Goal: Navigation & Orientation: Find specific page/section

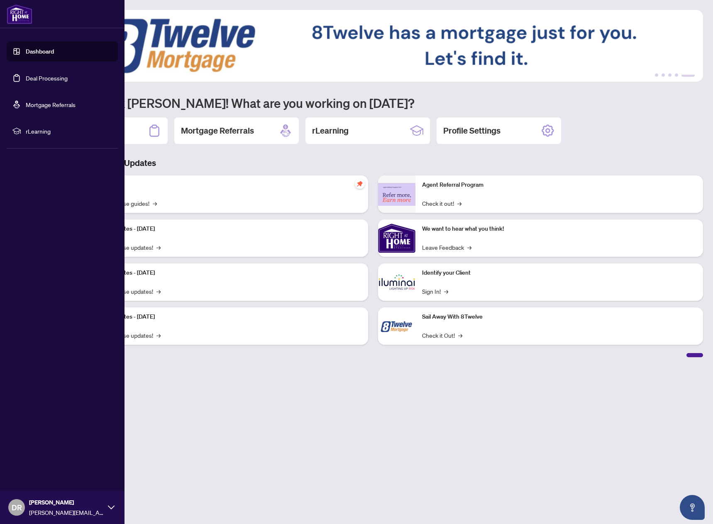
click at [30, 48] on link "Dashboard" at bounding box center [40, 51] width 28 height 7
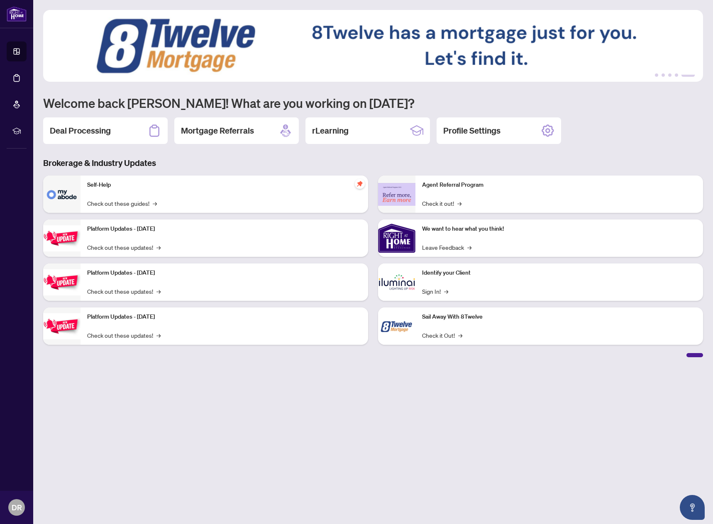
click at [658, 118] on div "Deal Processing Mortgage Referrals rLearning Profile Settings" at bounding box center [373, 130] width 660 height 27
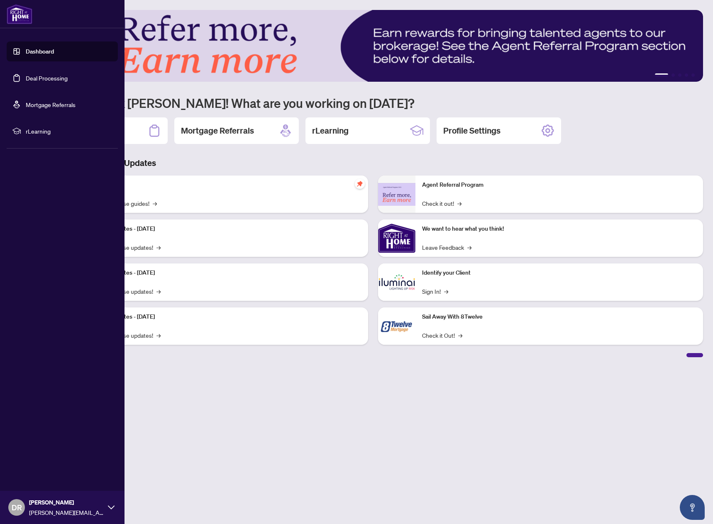
click at [44, 76] on link "Deal Processing" at bounding box center [47, 77] width 42 height 7
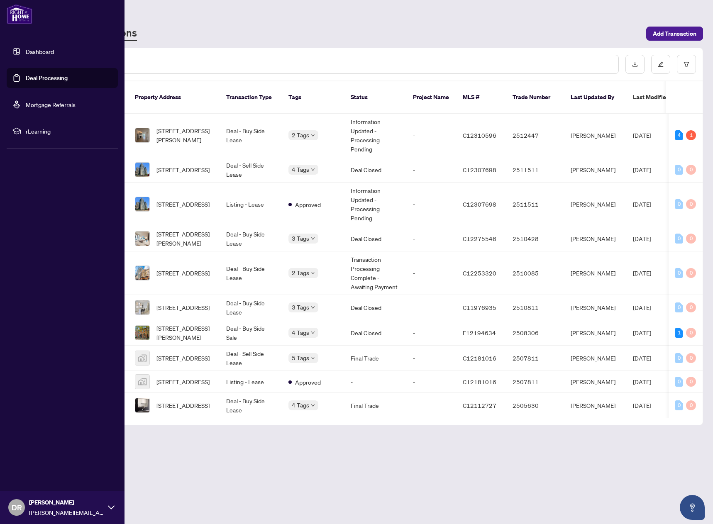
click at [31, 52] on link "Dashboard" at bounding box center [40, 51] width 28 height 7
